Goal: Task Accomplishment & Management: Use online tool/utility

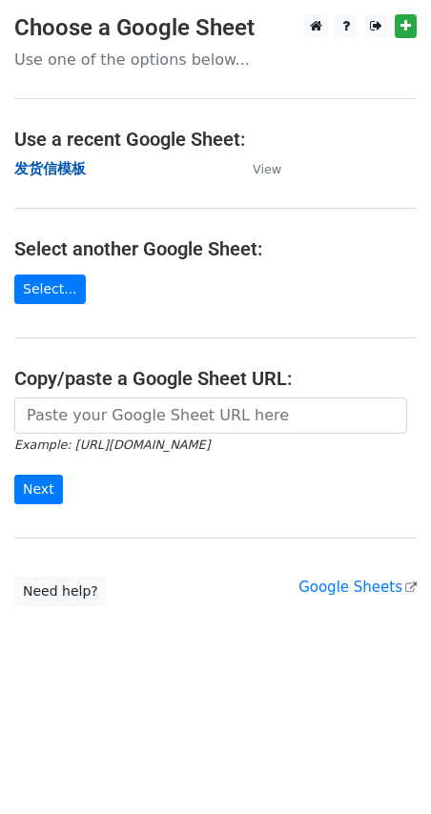
click at [61, 168] on strong "发货信模板" at bounding box center [49, 168] width 71 height 17
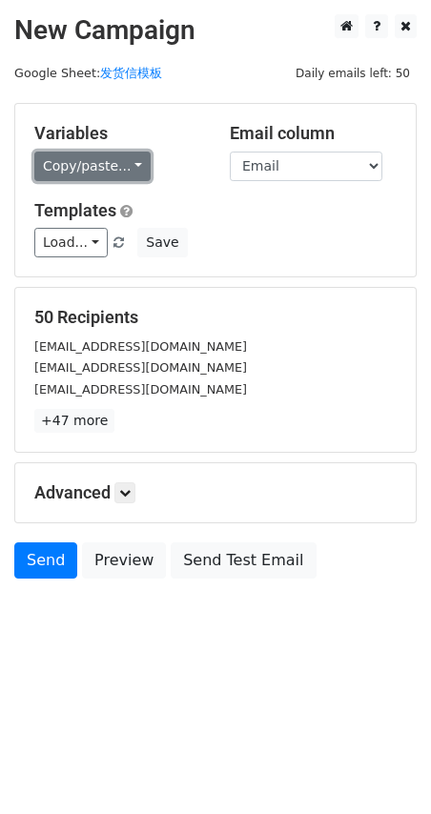
click at [55, 163] on link "Copy/paste..." at bounding box center [92, 167] width 116 height 30
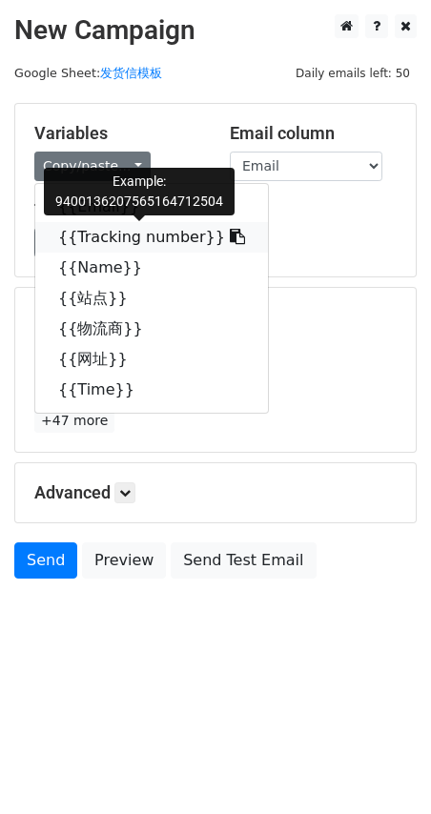
click at [95, 234] on link "{{Tracking number}}" at bounding box center [151, 237] width 233 height 30
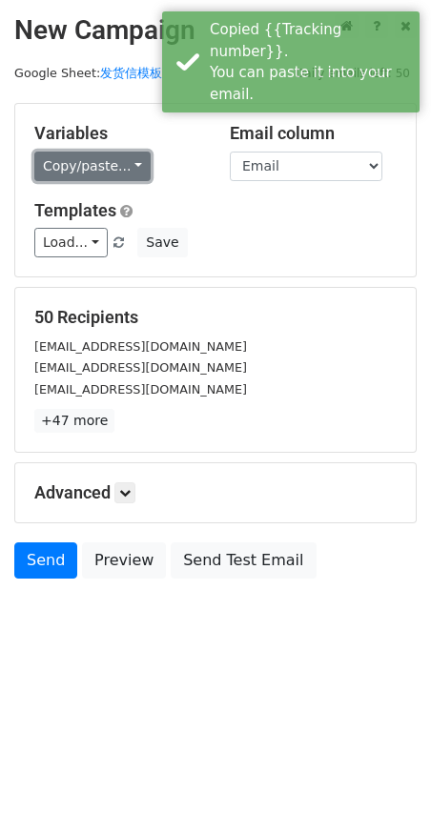
click at [81, 164] on link "Copy/paste..." at bounding box center [92, 167] width 116 height 30
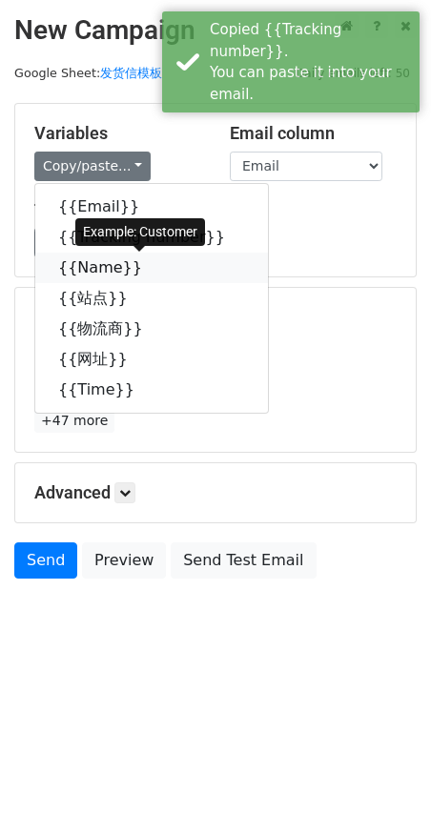
drag, startPoint x: 95, startPoint y: 272, endPoint x: 68, endPoint y: 274, distance: 27.7
click at [94, 272] on link "{{Name}}" at bounding box center [151, 268] width 233 height 30
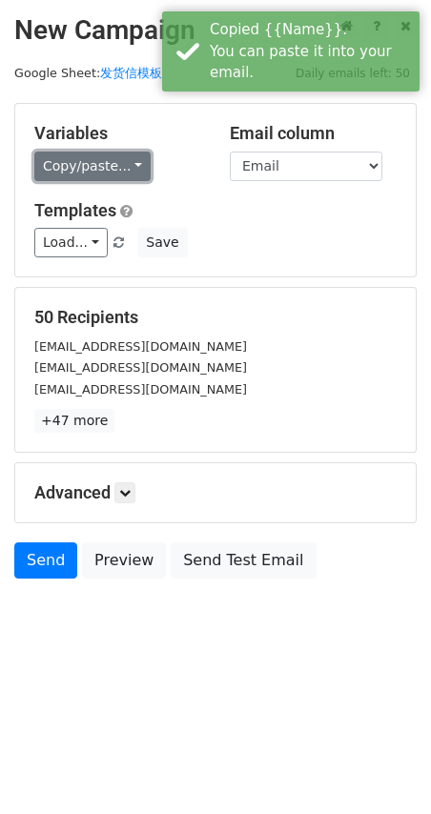
click at [67, 159] on link "Copy/paste..." at bounding box center [92, 167] width 116 height 30
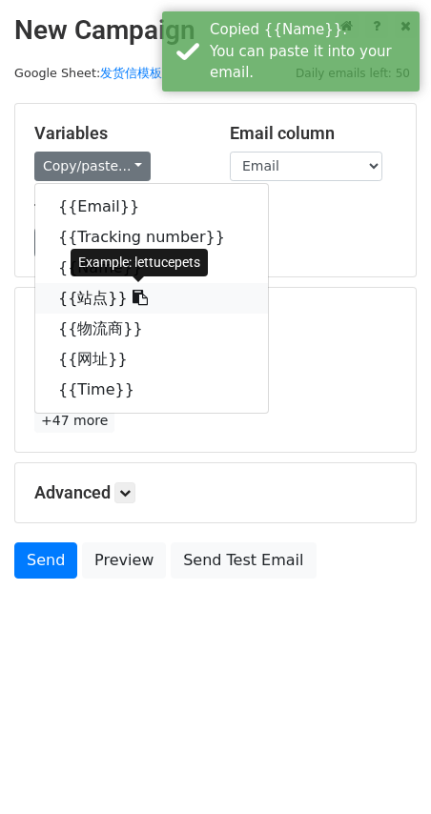
click at [82, 298] on link "{{站点}}" at bounding box center [151, 298] width 233 height 30
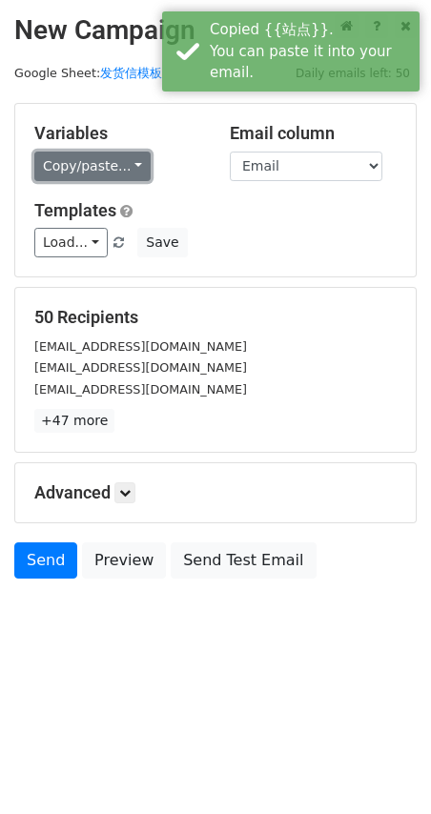
click at [93, 169] on link "Copy/paste..." at bounding box center [92, 167] width 116 height 30
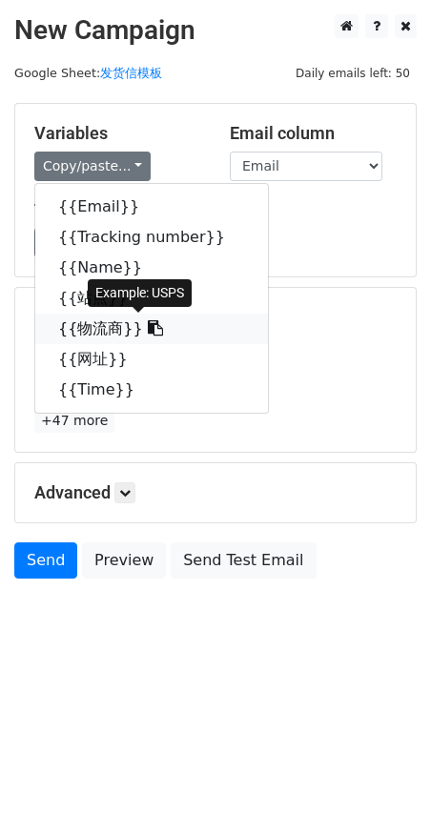
click at [87, 334] on link "{{物流商}}" at bounding box center [151, 329] width 233 height 30
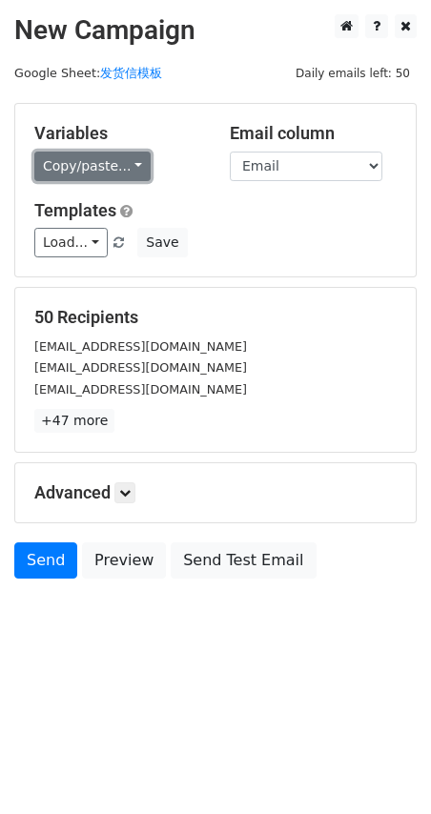
click at [96, 170] on link "Copy/paste..." at bounding box center [92, 167] width 116 height 30
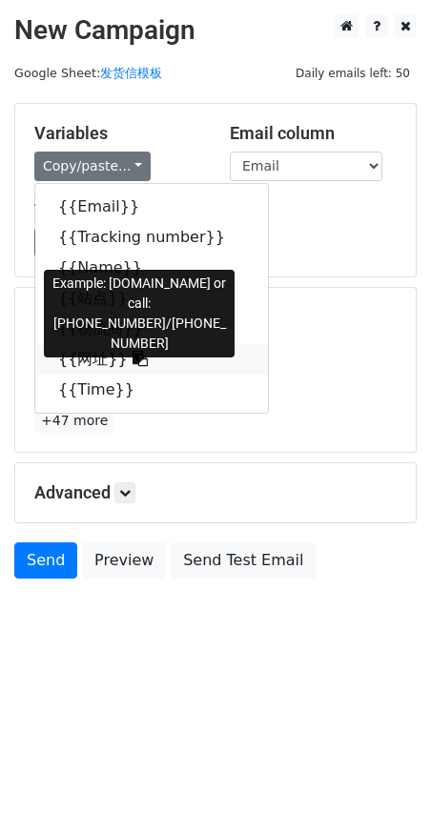
click at [90, 354] on link "{{网址}}" at bounding box center [151, 359] width 233 height 30
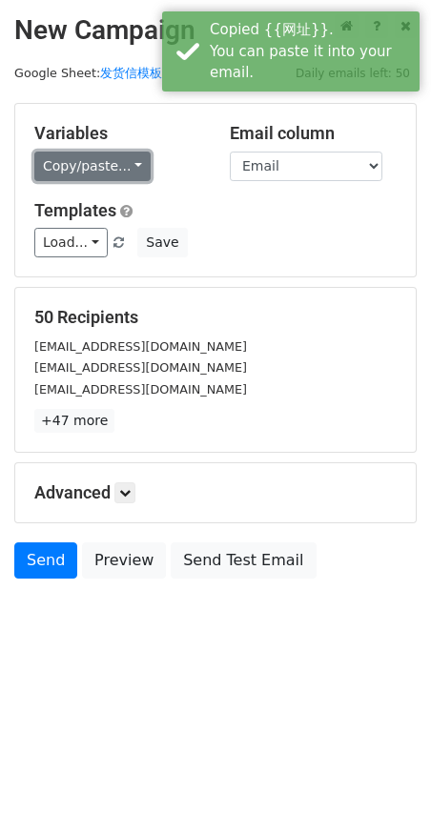
click at [94, 156] on link "Copy/paste..." at bounding box center [92, 167] width 116 height 30
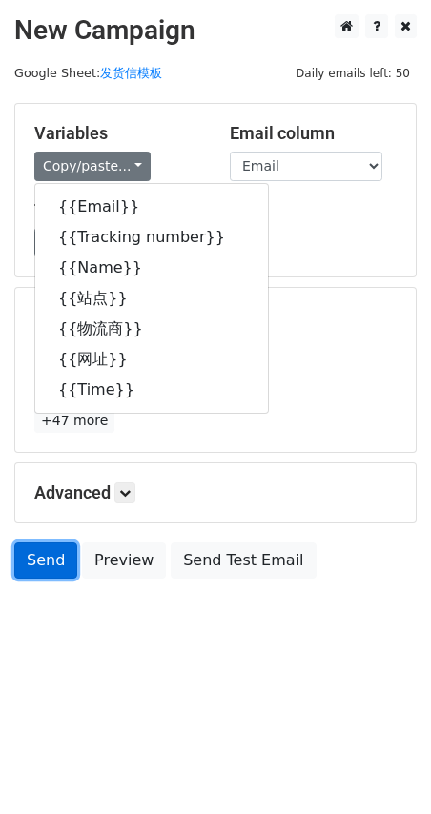
click at [44, 559] on link "Send" at bounding box center [45, 560] width 63 height 36
